Goal: Information Seeking & Learning: Learn about a topic

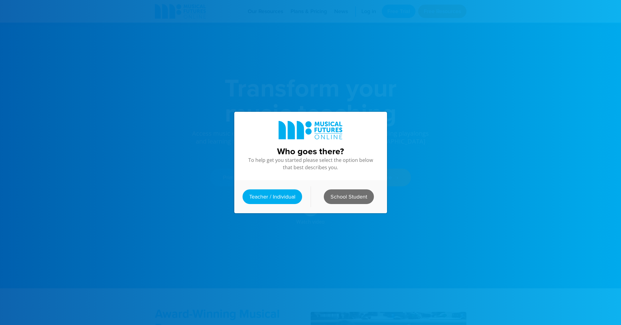
click at [347, 198] on link "School Student" at bounding box center [349, 196] width 50 height 15
